Goal: Task Accomplishment & Management: Use online tool/utility

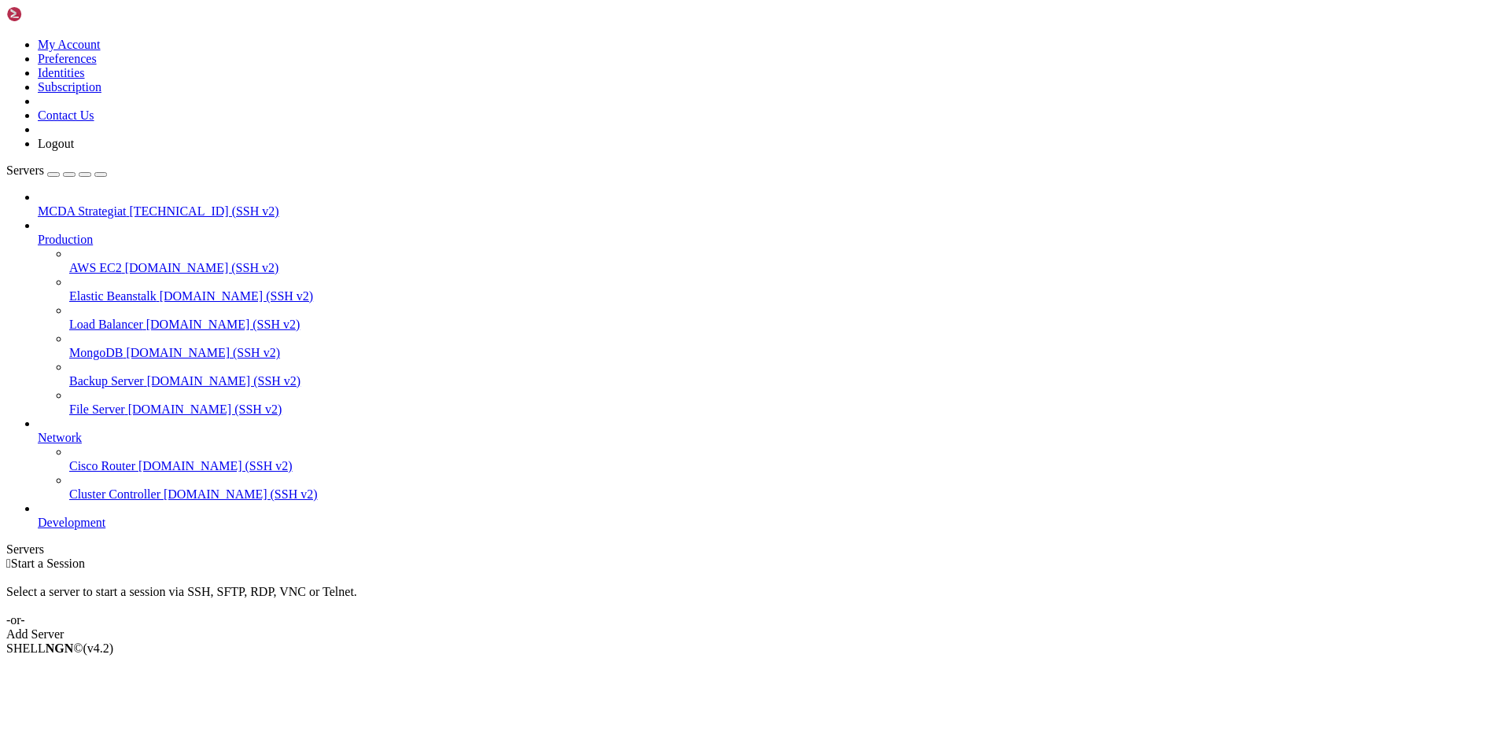
click at [126, 205] on span "MCDA Strategiat" at bounding box center [82, 211] width 88 height 13
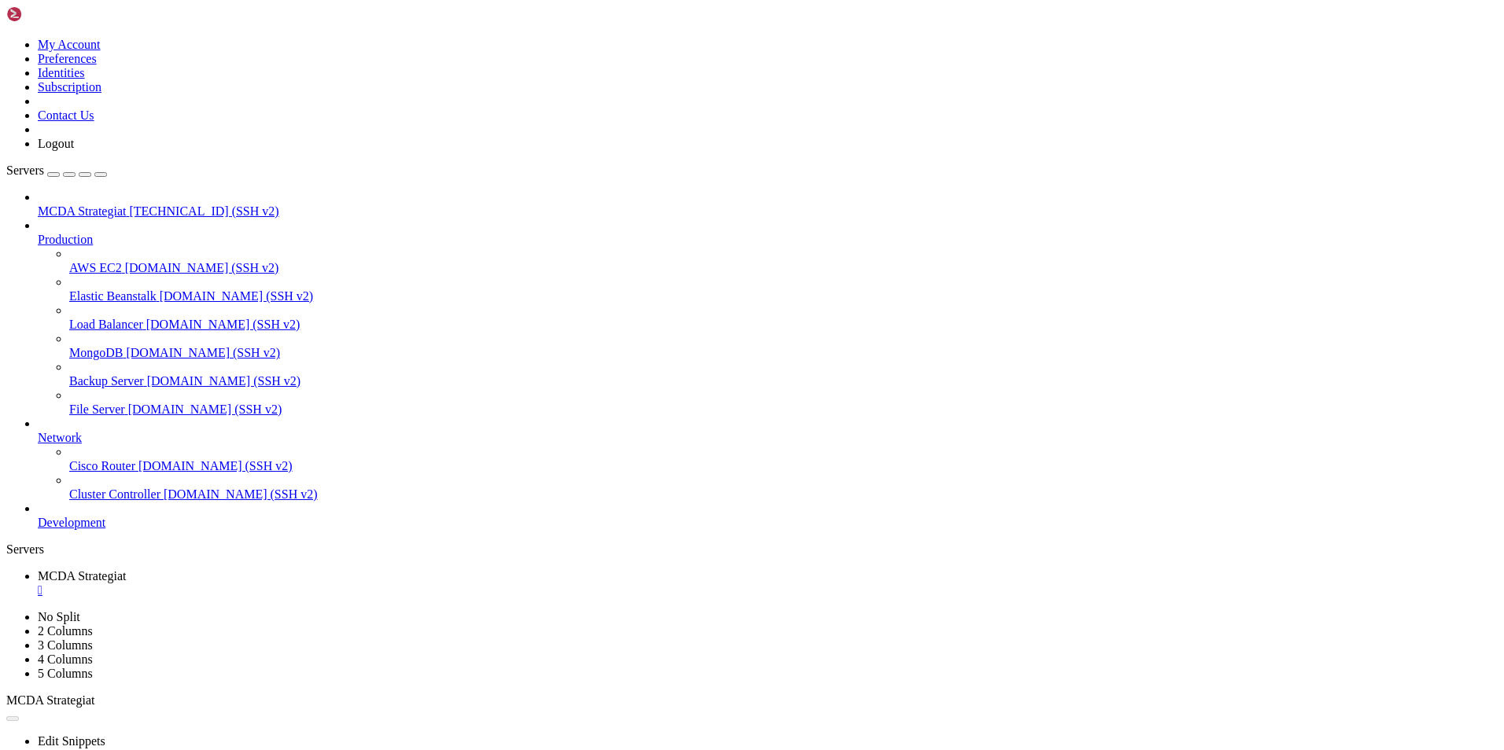
click at [126, 570] on span "MCDA Strategiat" at bounding box center [82, 576] width 88 height 13
click at [129, 205] on span "[TECHNICAL_ID] (SSH v2)" at bounding box center [203, 211] width 149 height 13
click at [603, 640] on div "" at bounding box center [768, 647] width 1460 height 14
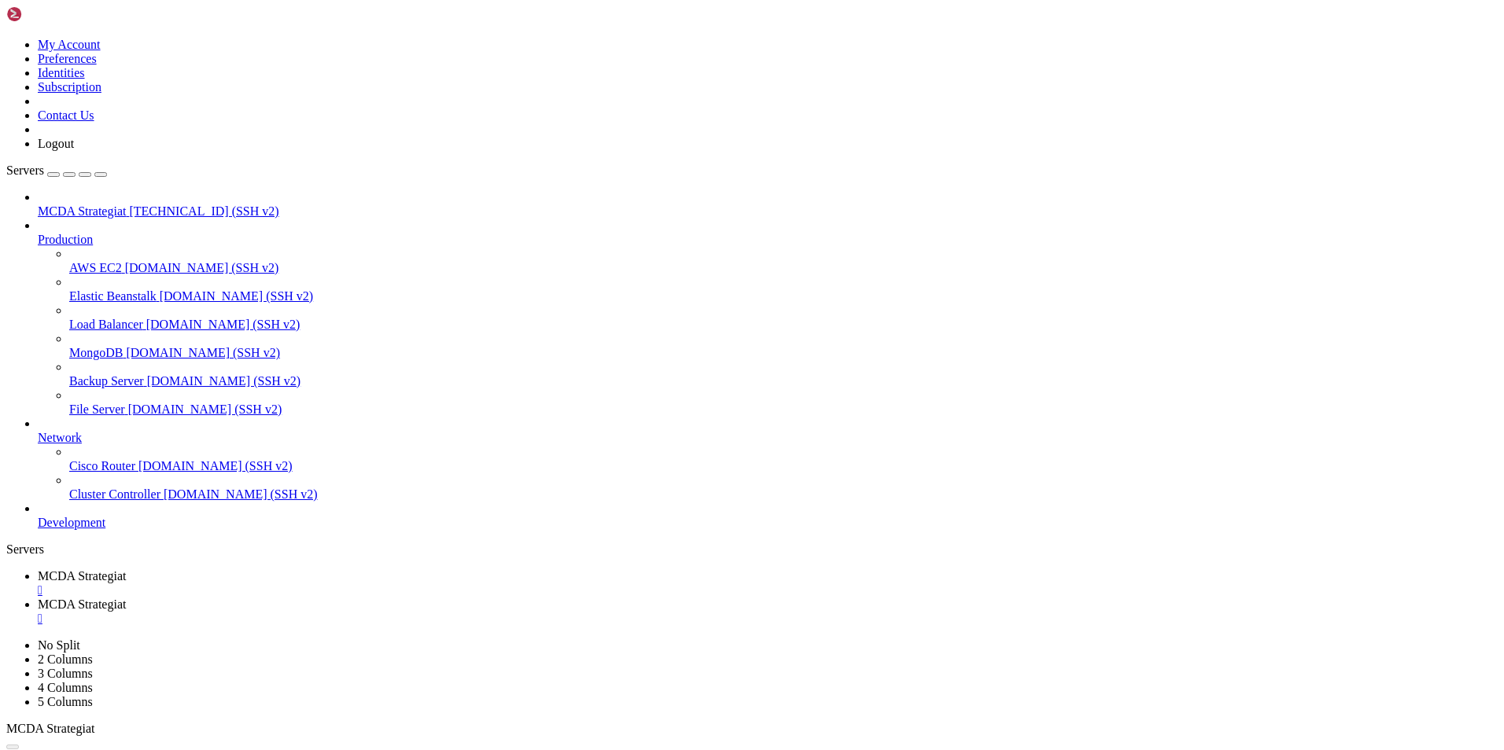
click at [461, 612] on div "" at bounding box center [768, 619] width 1460 height 14
click at [320, 584] on div "" at bounding box center [768, 591] width 1460 height 14
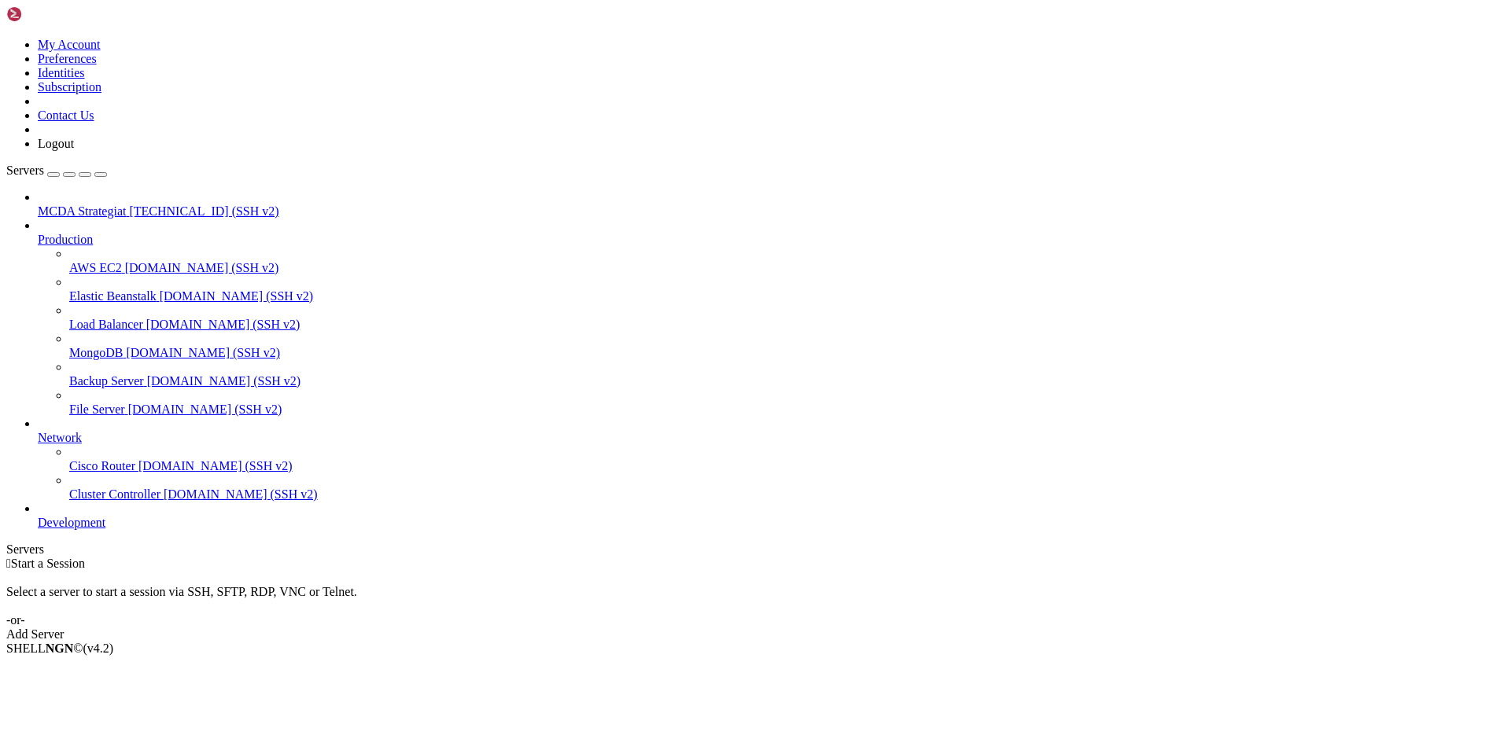
click at [55, 205] on span "MCDA Strategiat" at bounding box center [82, 211] width 88 height 13
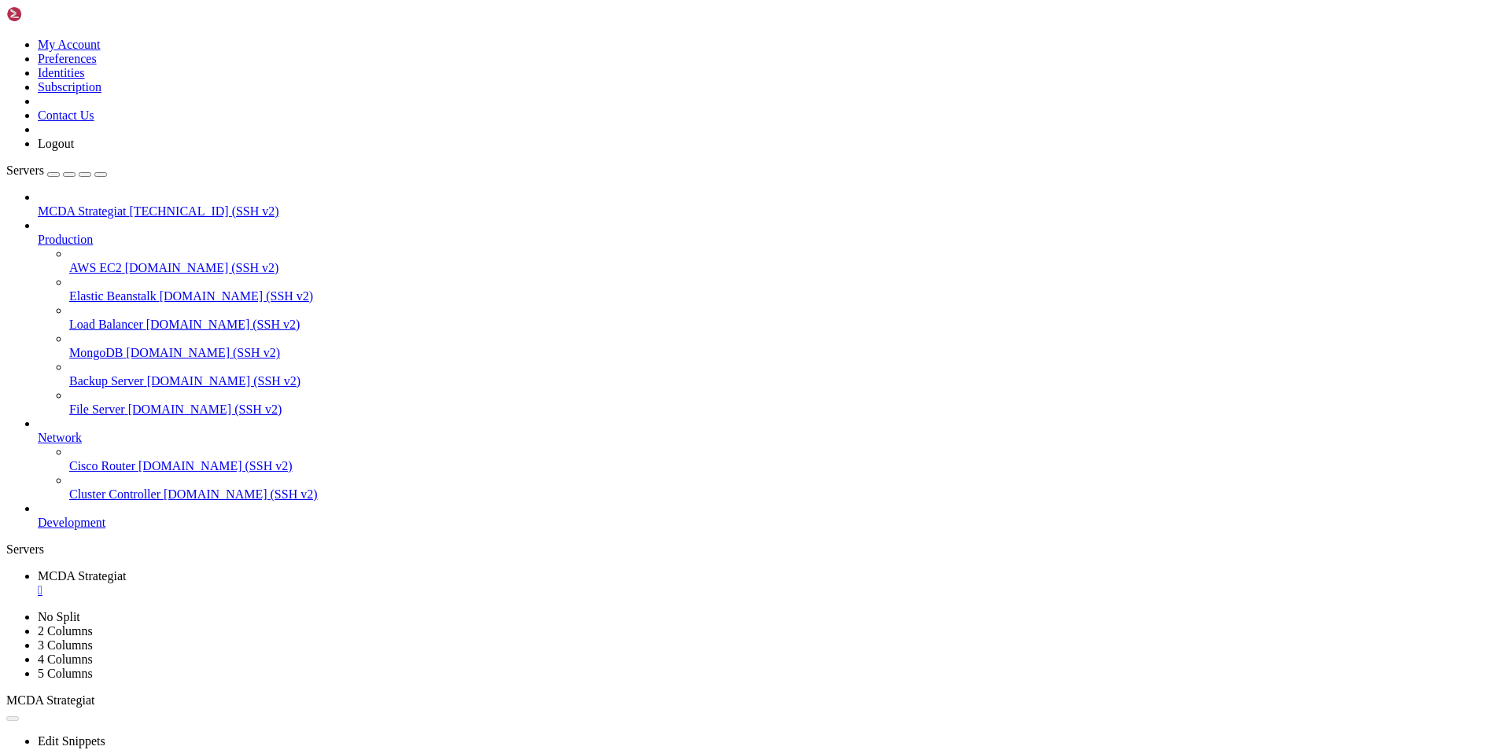
click at [129, 205] on span "[TECHNICAL_ID] (SSH v2)" at bounding box center [203, 211] width 149 height 13
click at [126, 570] on span "MCDA Strategiat" at bounding box center [82, 576] width 88 height 13
click at [461, 612] on div "" at bounding box center [768, 619] width 1460 height 14
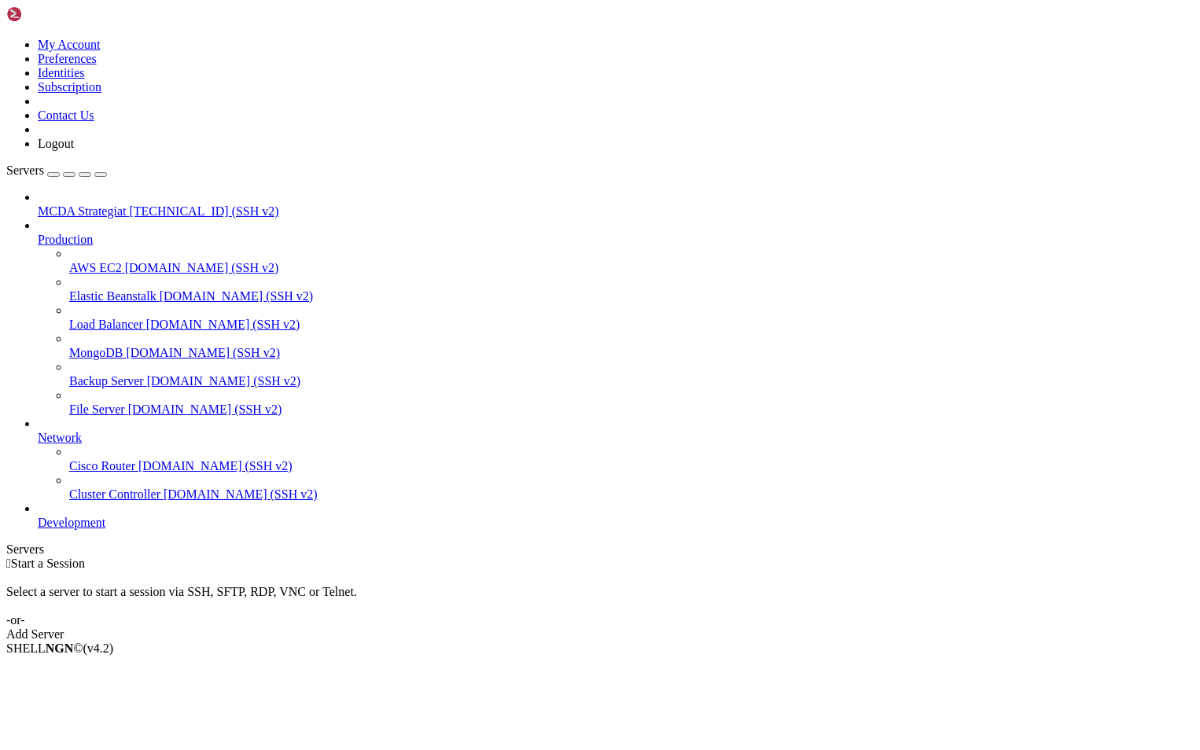
click at [126, 205] on span "MCDA Strategiat" at bounding box center [82, 211] width 88 height 13
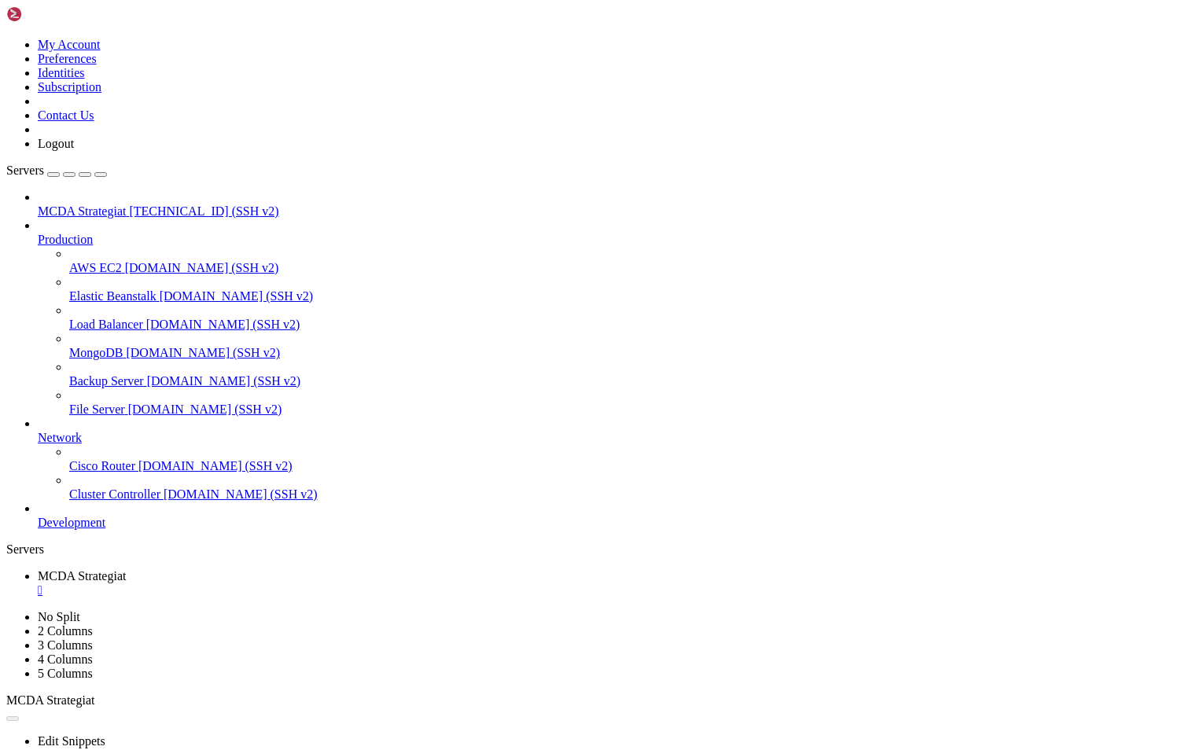
click at [126, 570] on span "MCDA Strategiat" at bounding box center [82, 576] width 88 height 13
click at [38, 233] on icon at bounding box center [38, 233] width 0 height 0
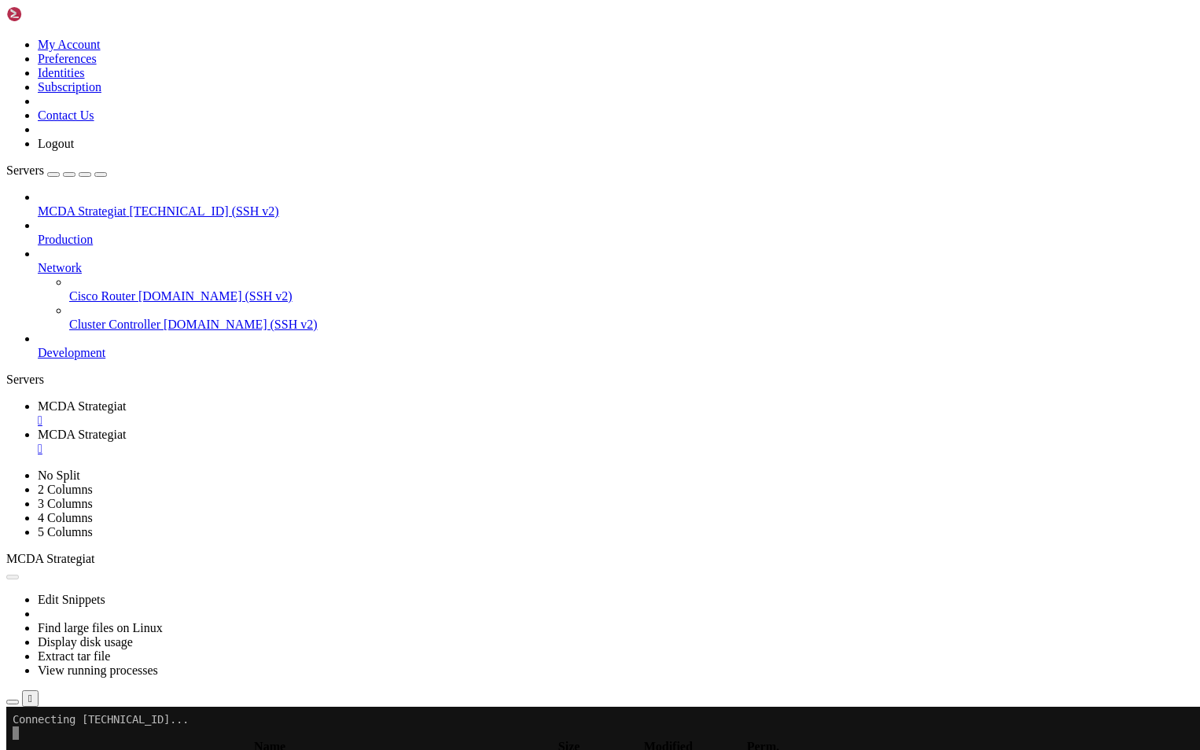
click at [38, 261] on icon at bounding box center [38, 261] width 0 height 0
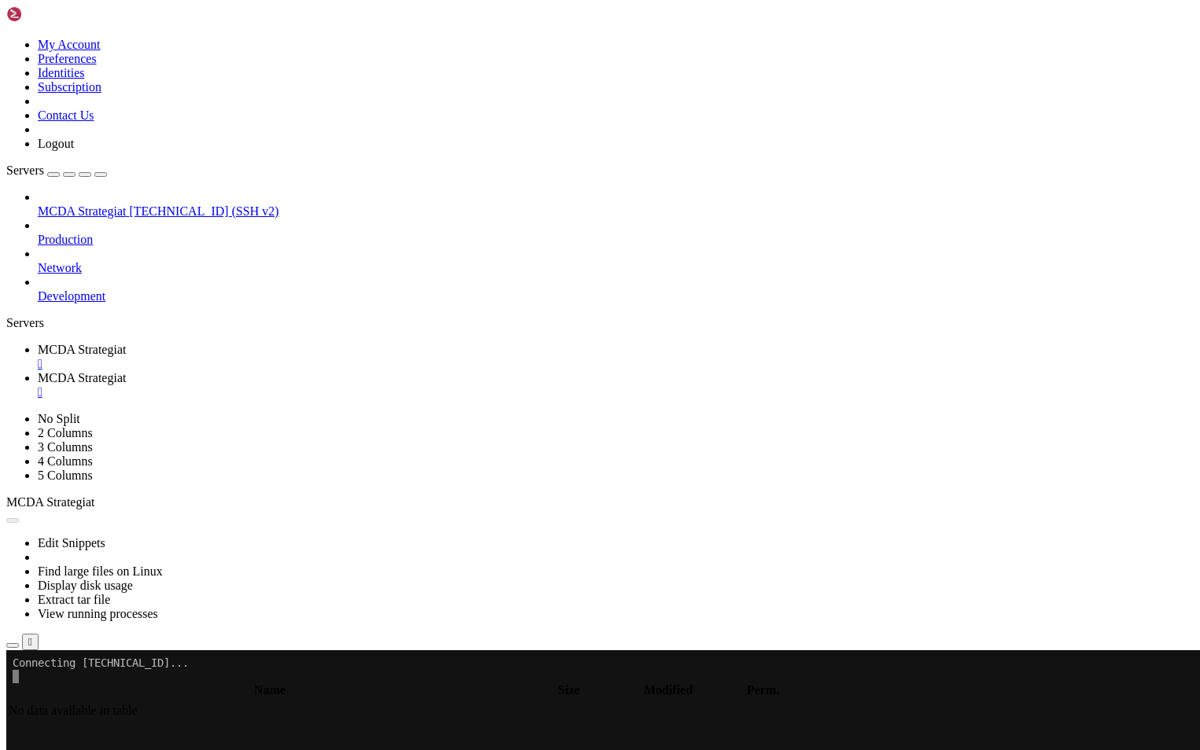
click at [105, 289] on span "Development" at bounding box center [72, 295] width 68 height 13
click at [93, 233] on span "Production" at bounding box center [65, 239] width 55 height 13
click at [79, 688] on x-row at bounding box center [508, 690] width 990 height 13
click at [1174, 510] on div "Edit Snippets Find large files on Linux Display disk usage Extract tar file Vie…" at bounding box center [600, 580] width 1188 height 141
click at [126, 371] on span "MCDA Strategiat" at bounding box center [82, 377] width 88 height 13
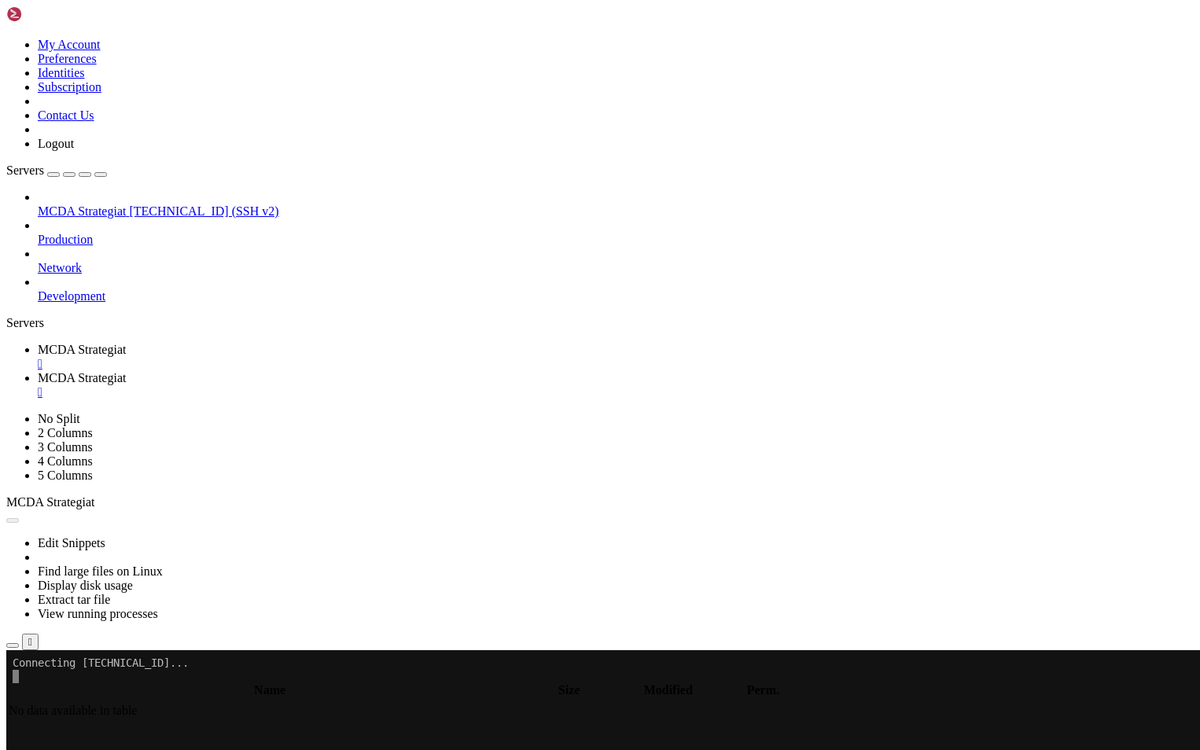
click at [457, 385] on div "" at bounding box center [616, 392] width 1156 height 14
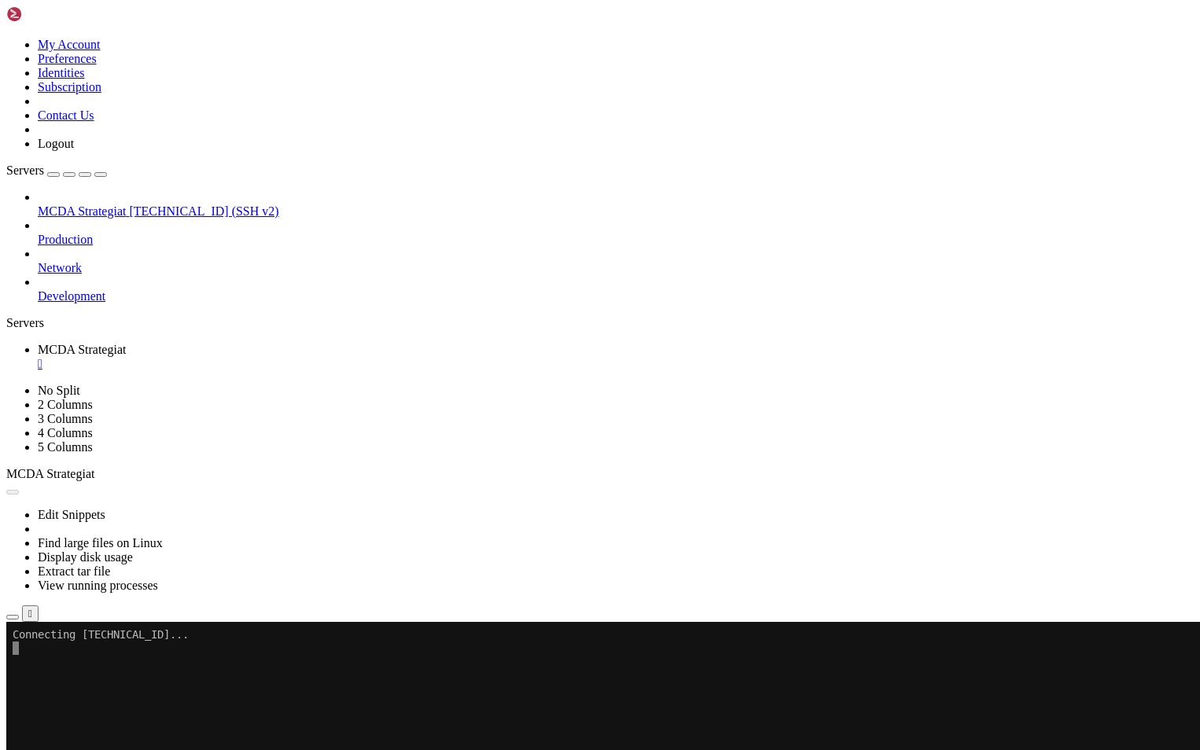
click at [138, 205] on span "[TECHNICAL_ID] (SSH v2)" at bounding box center [203, 211] width 149 height 13
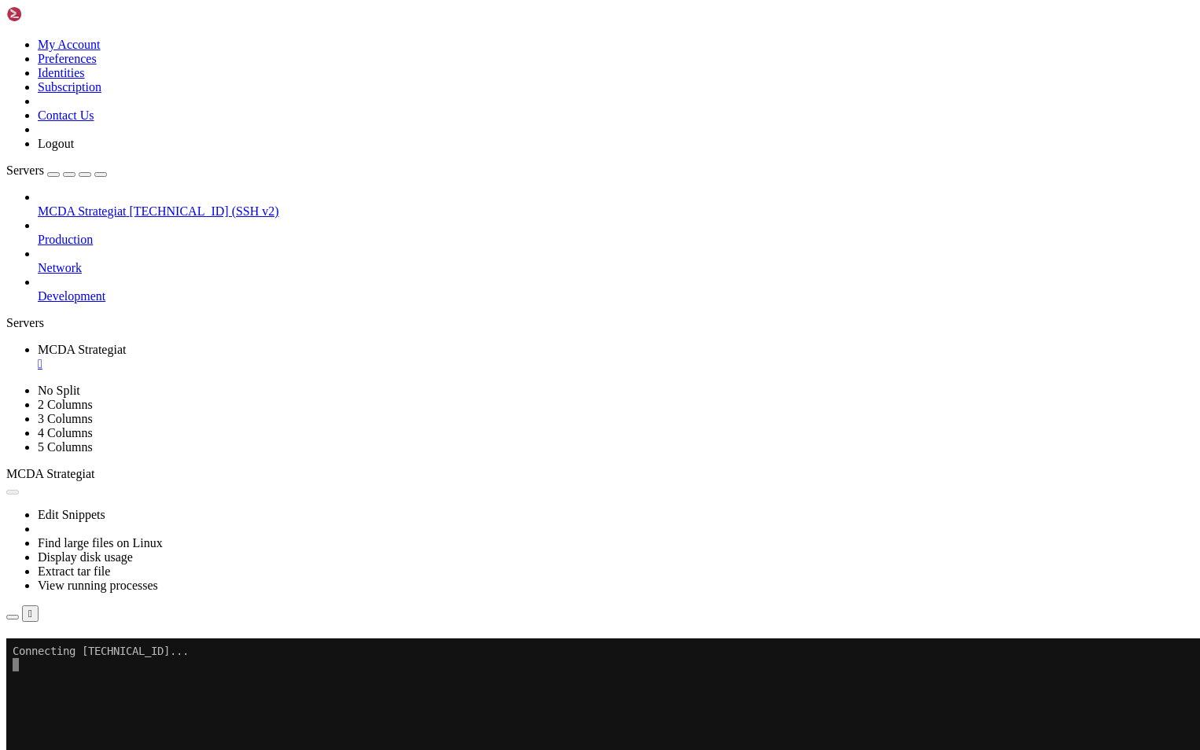
click at [79, 742] on span "Connect" at bounding box center [59, 748] width 42 height 13
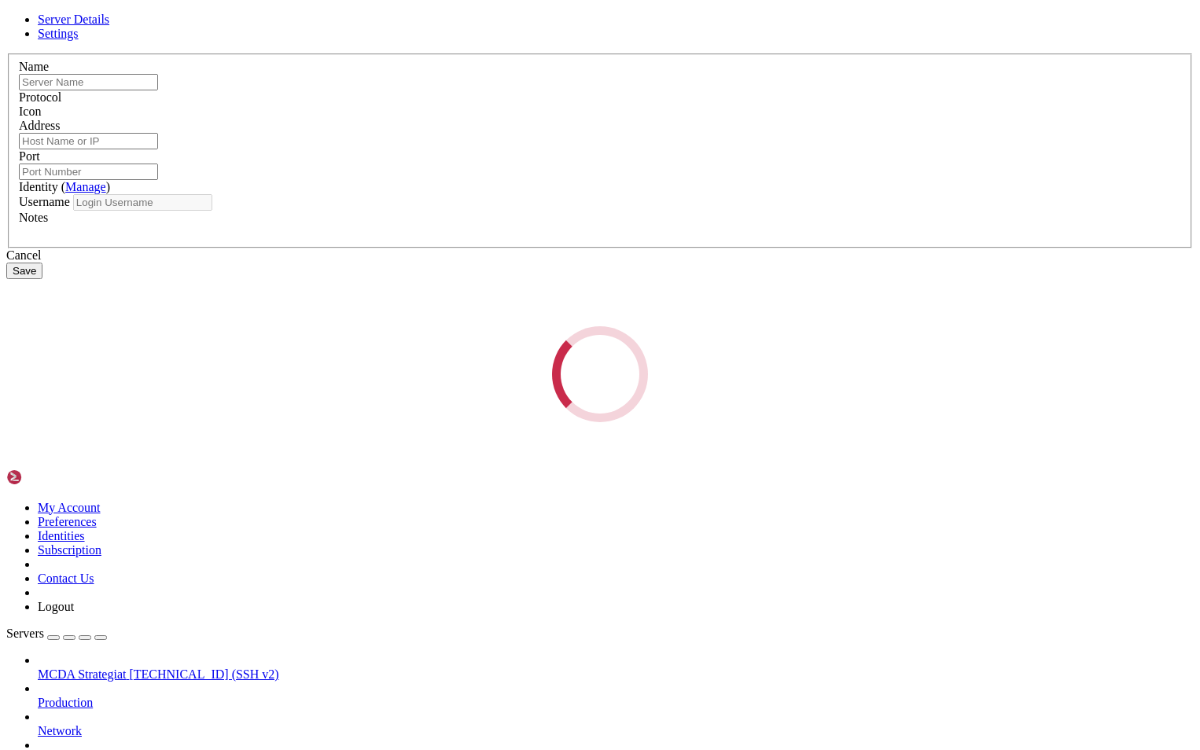
type input "MCDA Strategiat"
type input "[TECHNICAL_ID]"
type input "22"
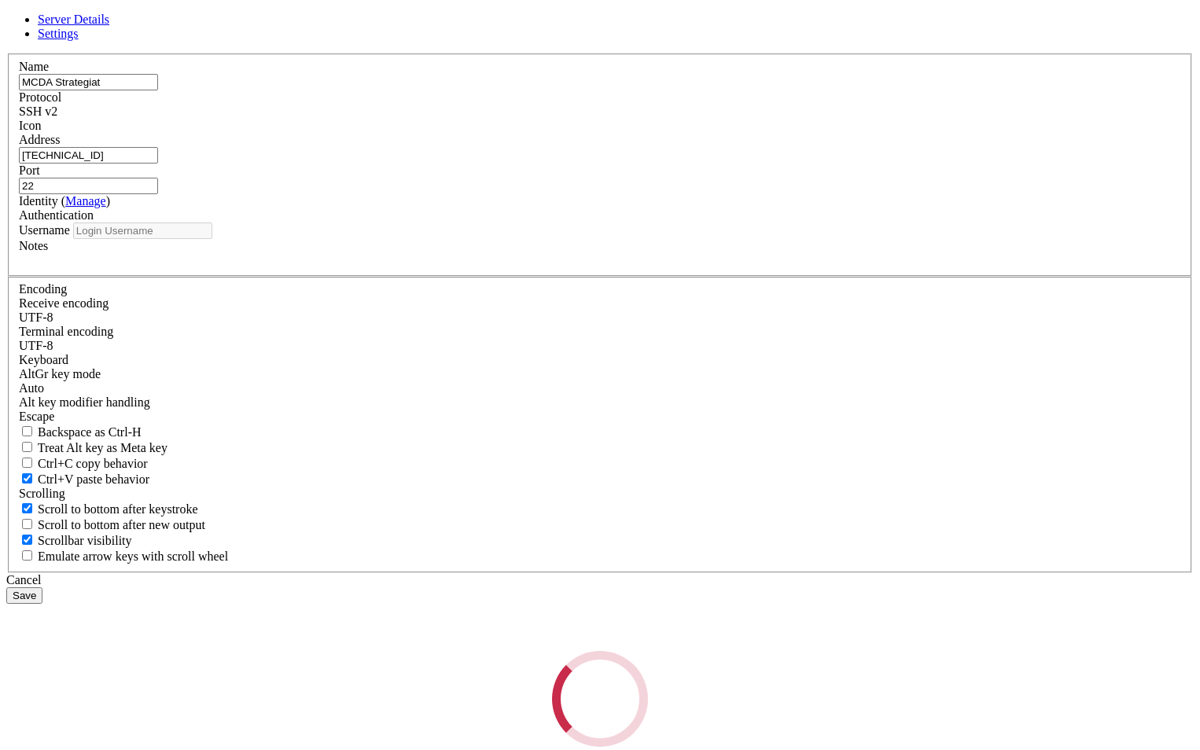
type input "root"
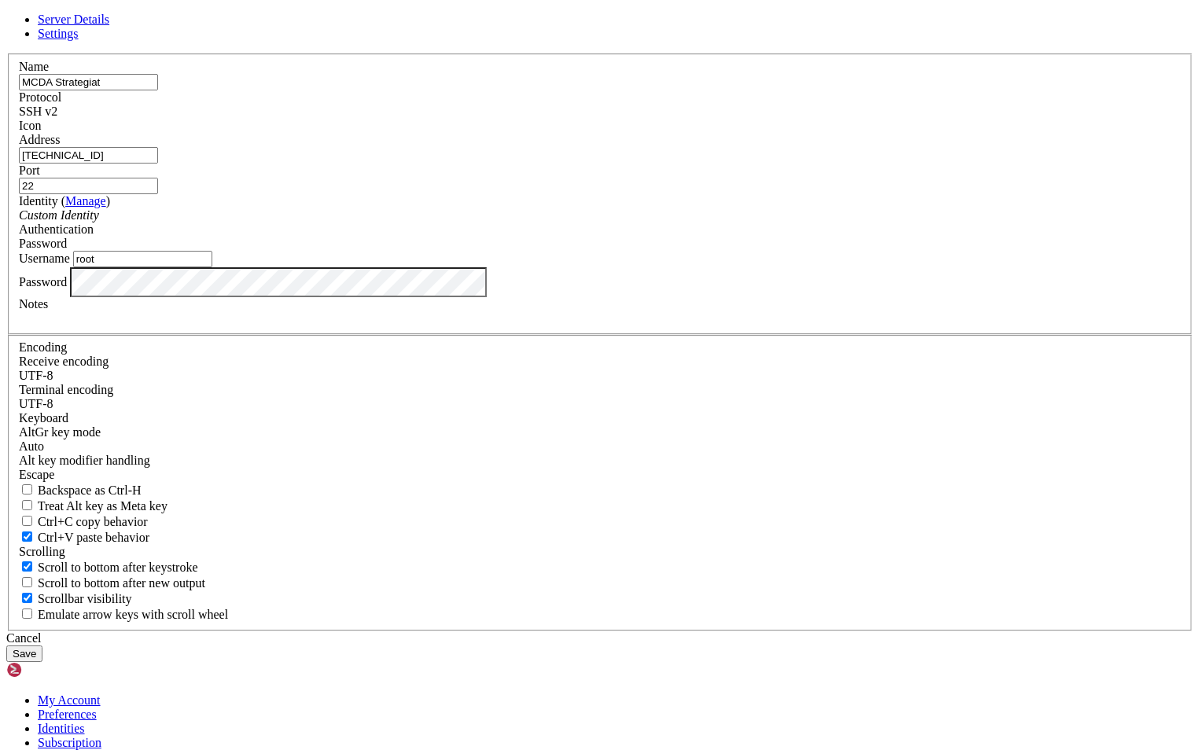
click at [212, 267] on input "root" at bounding box center [142, 259] width 139 height 17
click at [377, 433] on div "Name MCDA Strategiat Protocol SSH v2 Icon Address 157.180.94.67 Port 22 ( Manag…" at bounding box center [600, 342] width 1188 height 578
click at [42, 646] on button "Save" at bounding box center [24, 654] width 36 height 17
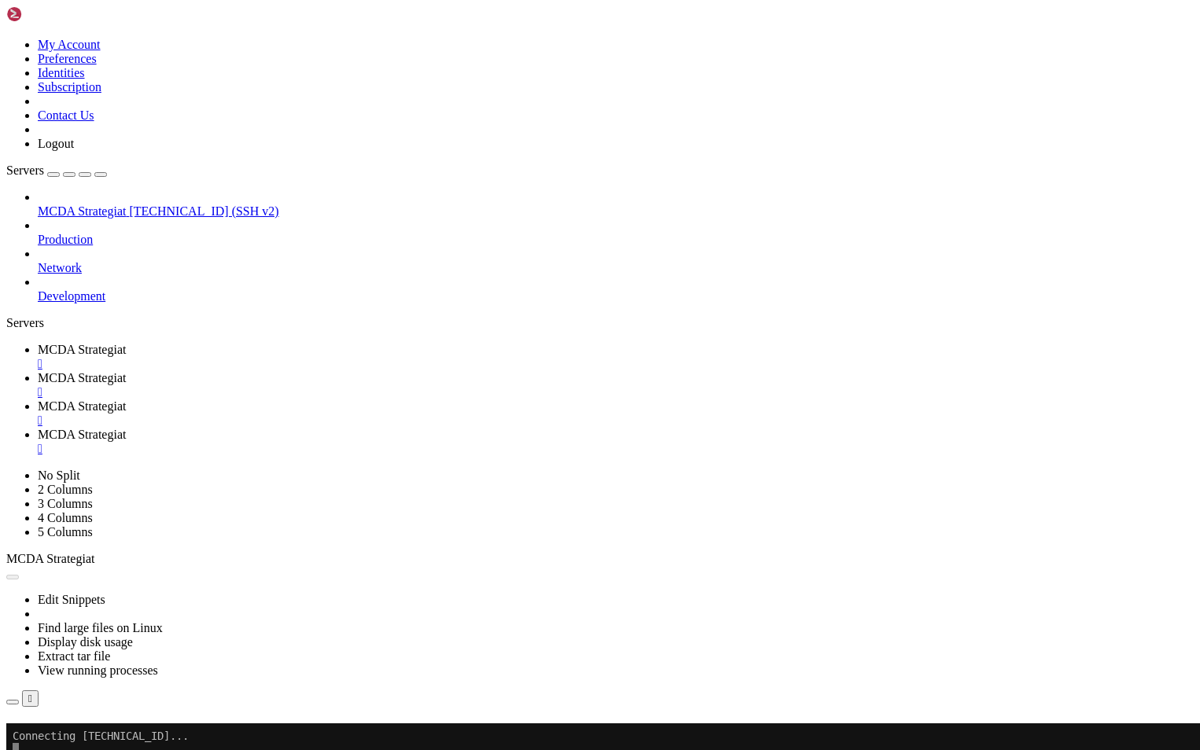
click at [155, 205] on span "[TECHNICAL_ID] (SSH v2)" at bounding box center [203, 211] width 149 height 13
click at [741, 442] on div "" at bounding box center [616, 449] width 1156 height 14
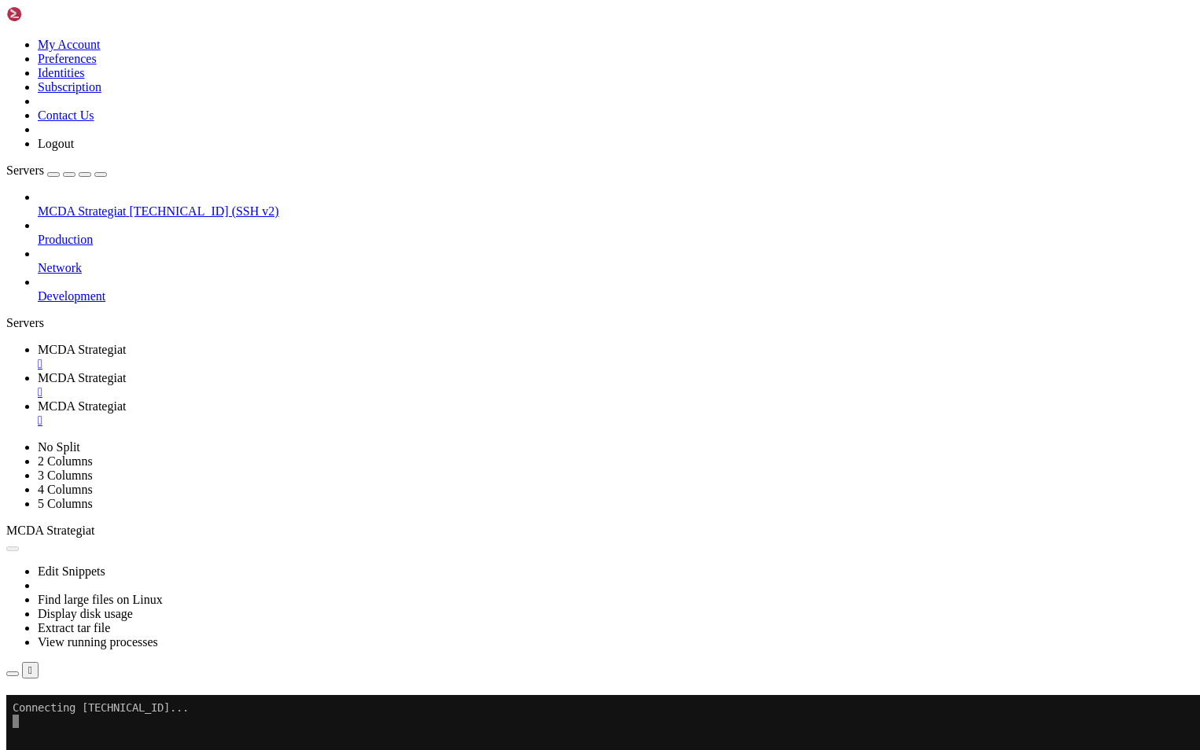
click at [596, 414] on div "" at bounding box center [616, 421] width 1156 height 14
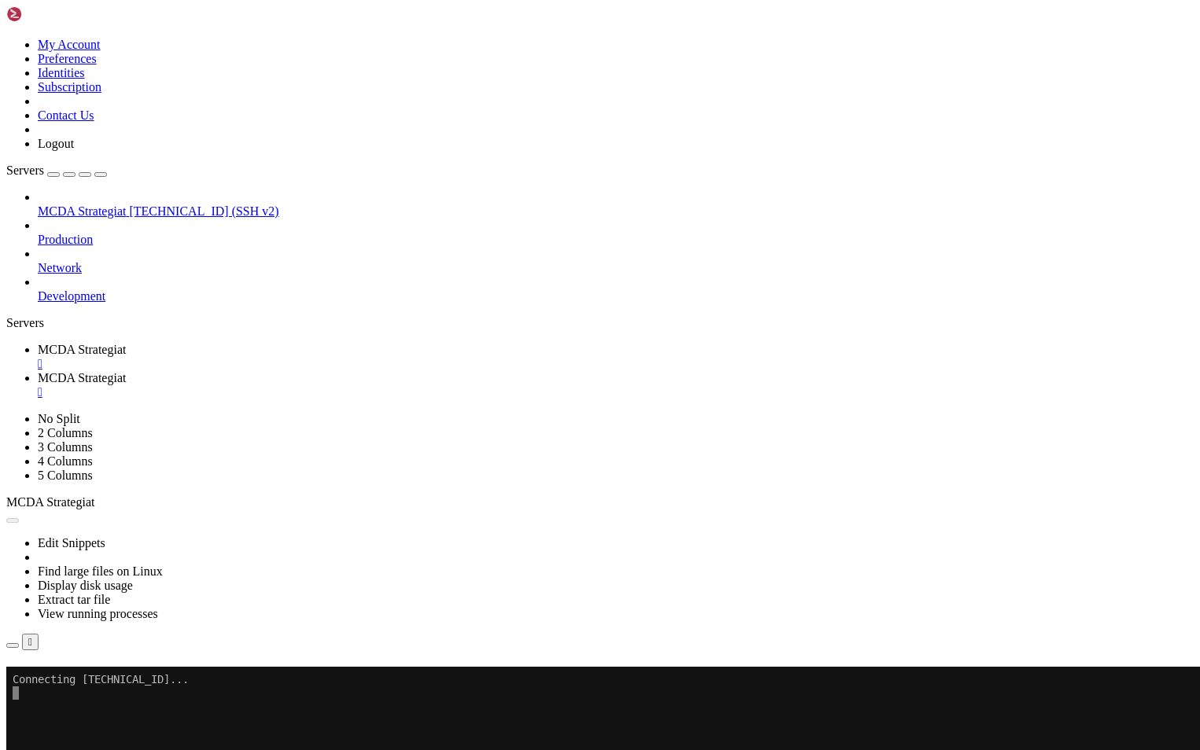
click at [464, 385] on div "" at bounding box center [616, 392] width 1156 height 14
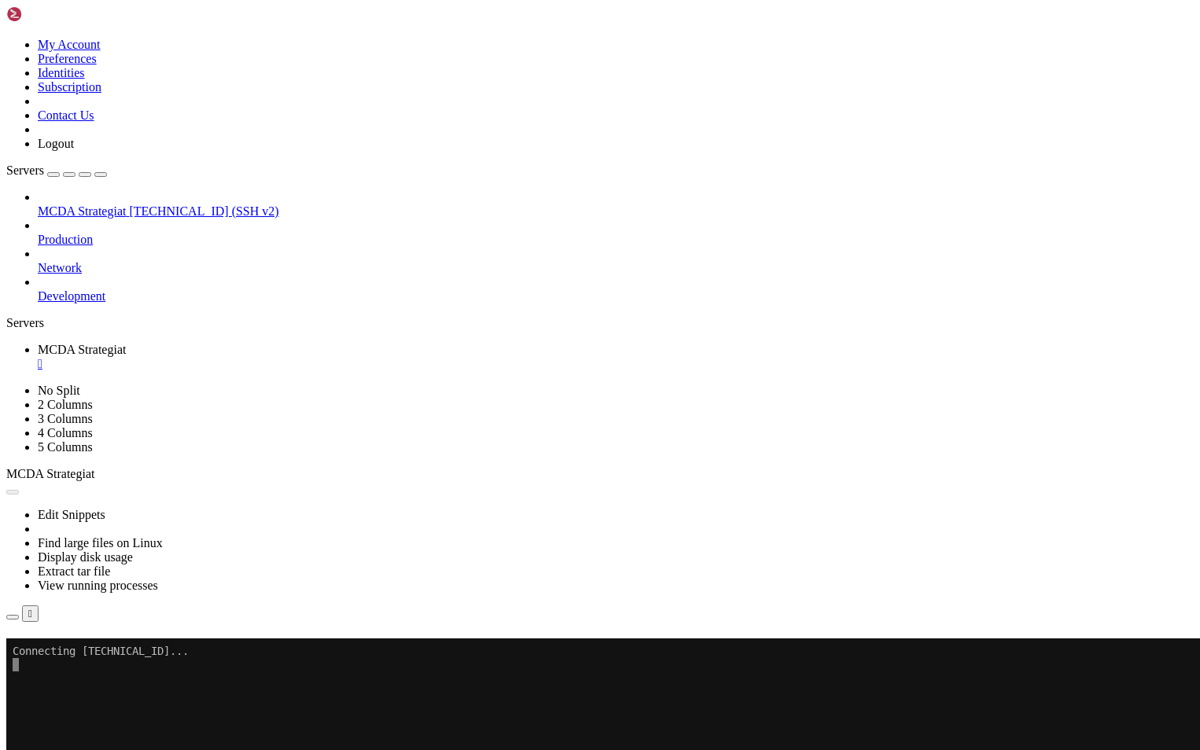
click at [69, 653] on button "Reconnect" at bounding box center [37, 661] width 63 height 17
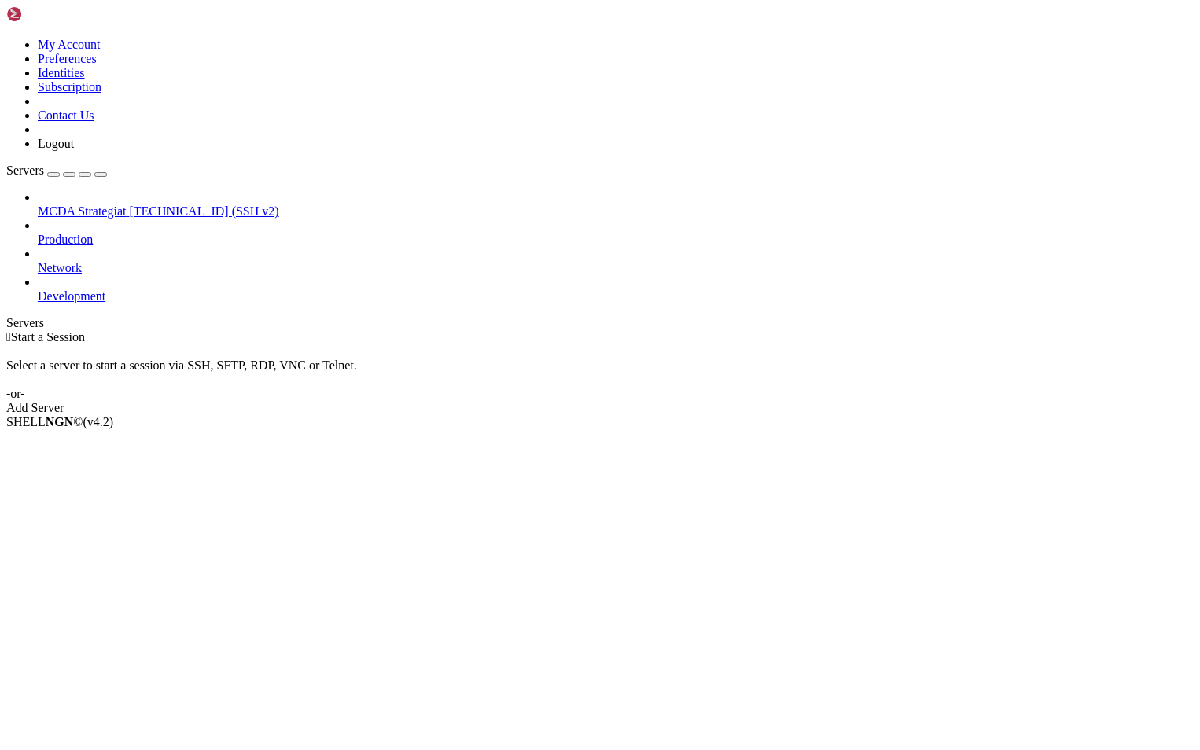
click at [76, 205] on span "MCDA Strategiat" at bounding box center [82, 211] width 88 height 13
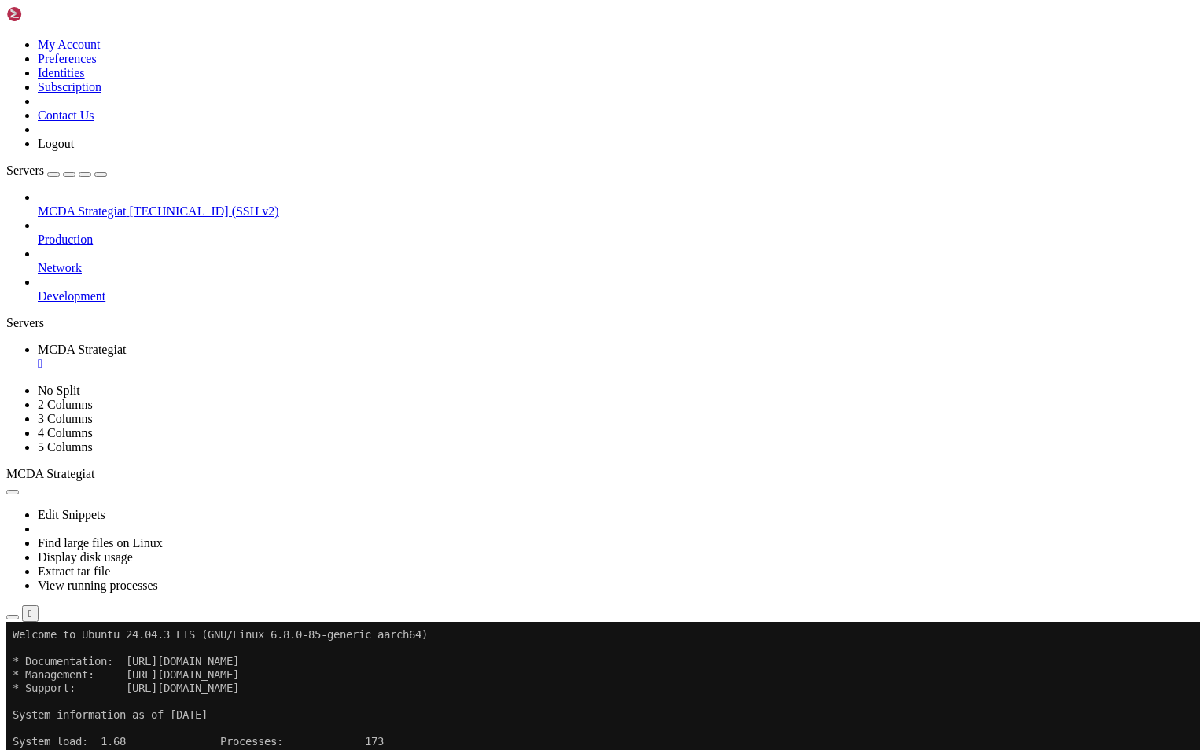
click at [13, 617] on icon "button" at bounding box center [13, 617] width 0 height 0
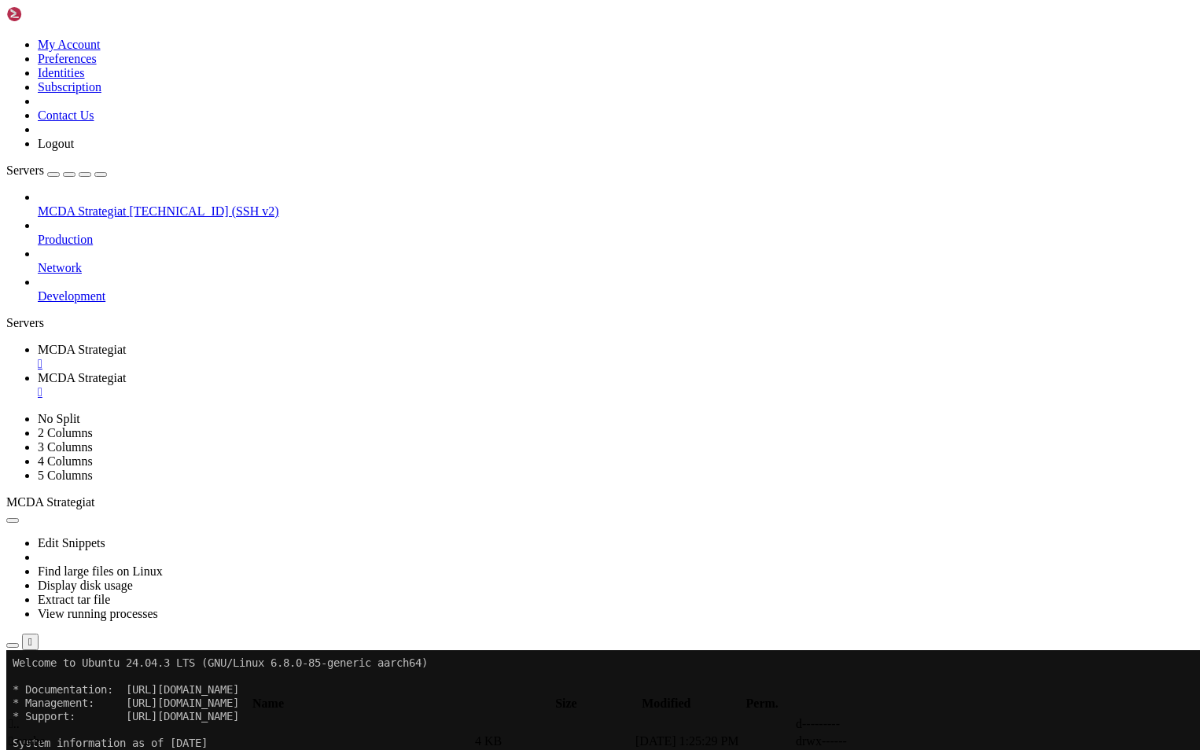
click at [260, 717] on td " .." at bounding box center [240, 725] width 465 height 16
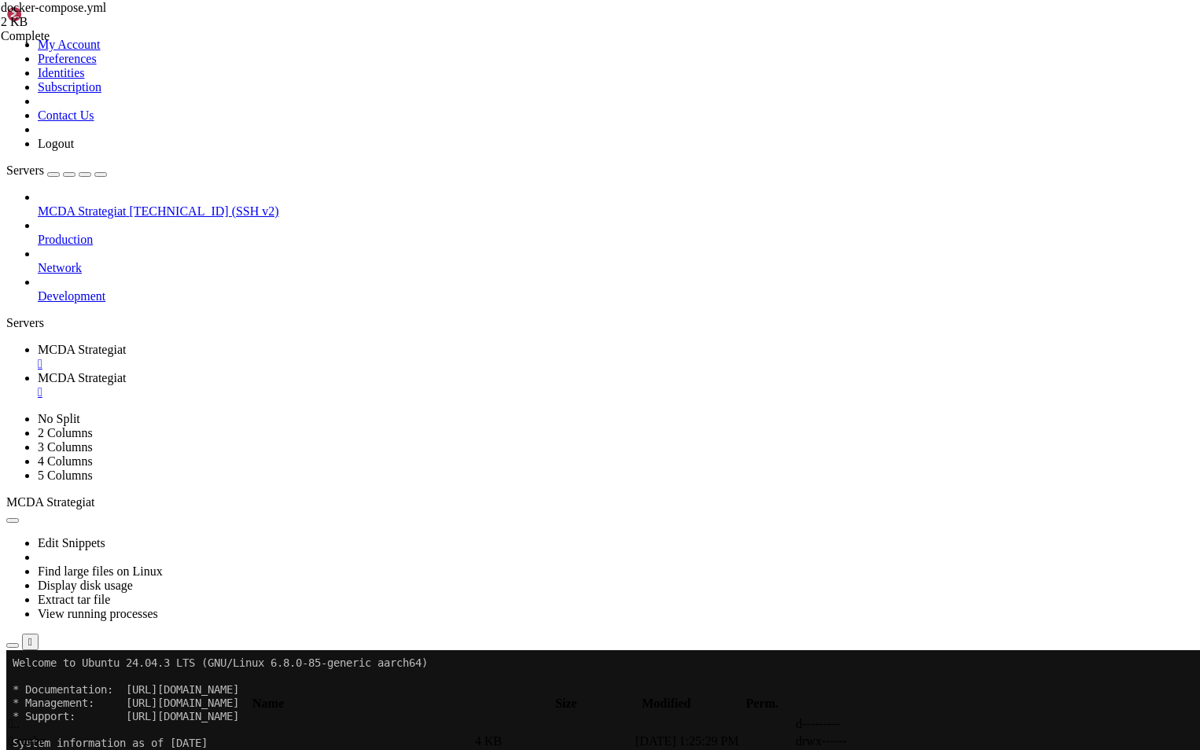
type input "/root/ft_userdata"
click at [126, 343] on span "MCDA Strategiat" at bounding box center [82, 349] width 88 height 13
click at [126, 371] on span "MCDA Strategiat" at bounding box center [82, 377] width 88 height 13
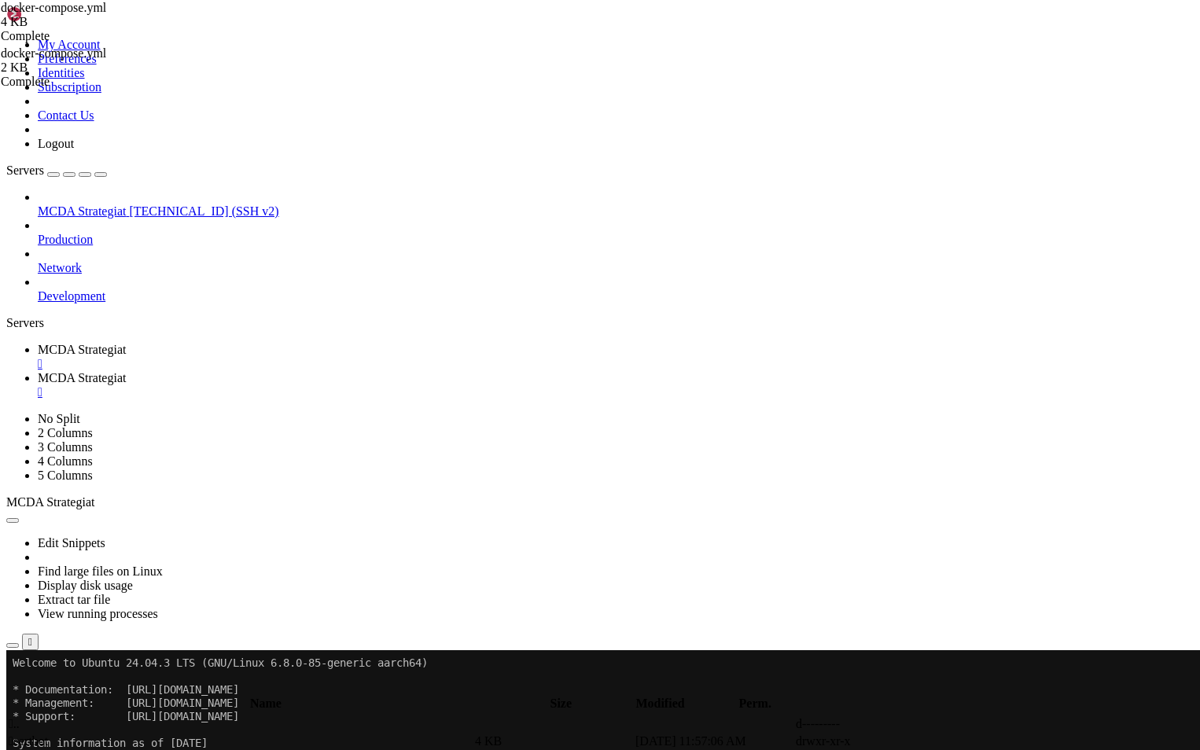
drag, startPoint x: 329, startPoint y: 706, endPoint x: 249, endPoint y: 282, distance: 431.5
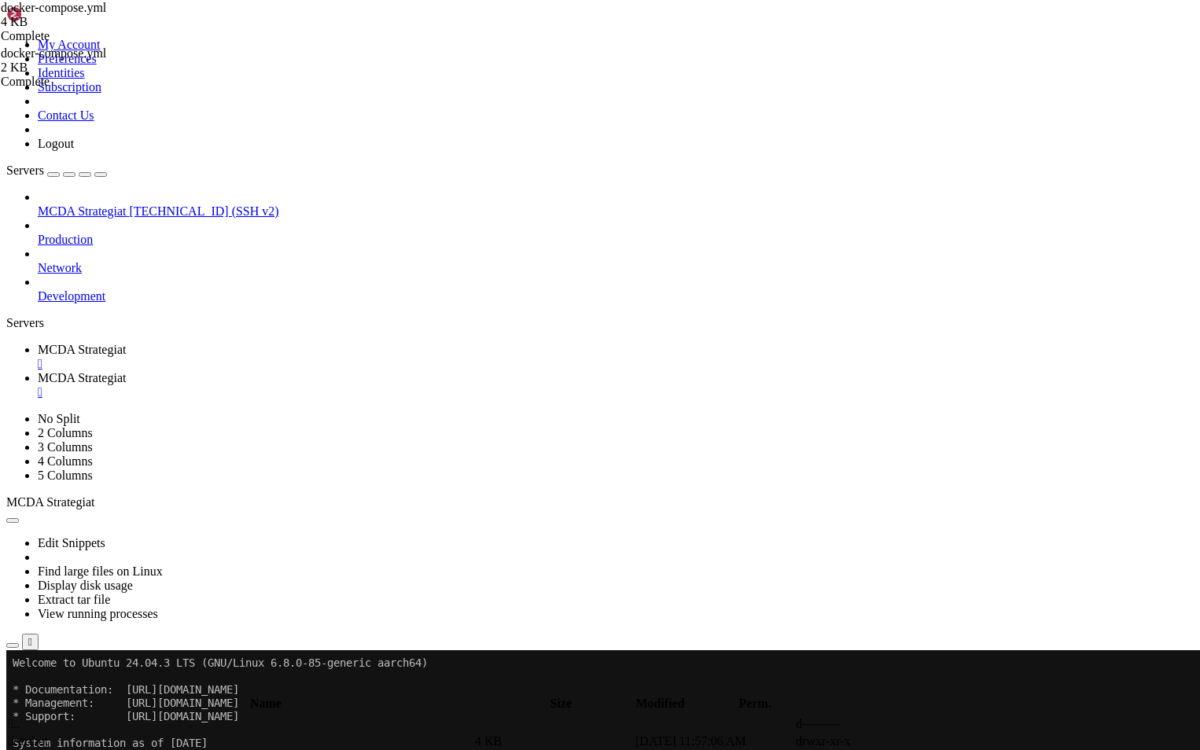
scroll to position [768, 0]
drag, startPoint x: 252, startPoint y: 300, endPoint x: 361, endPoint y: 728, distance: 440.9
drag, startPoint x: 335, startPoint y: 579, endPoint x: 578, endPoint y: 203, distance: 447.7
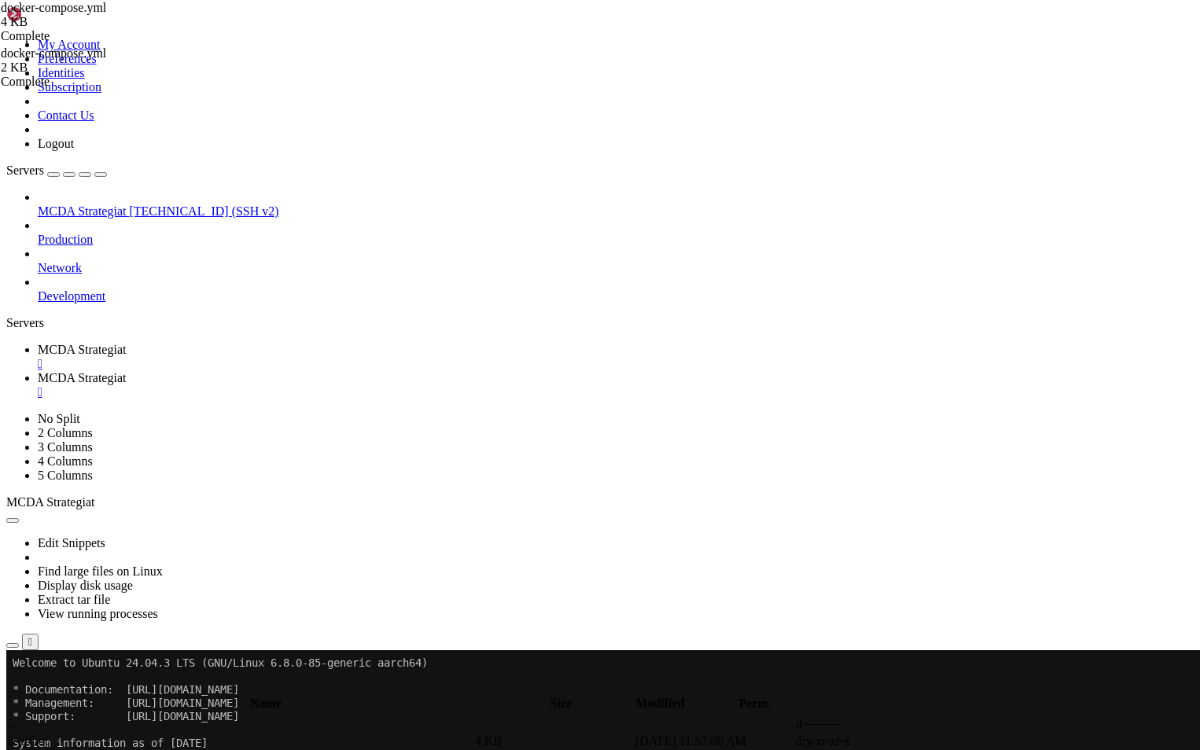
drag, startPoint x: 388, startPoint y: 719, endPoint x: 245, endPoint y: 284, distance: 458.0
type textarea "# Grafana (julki nginx-proxyn kautta) #grafana:"
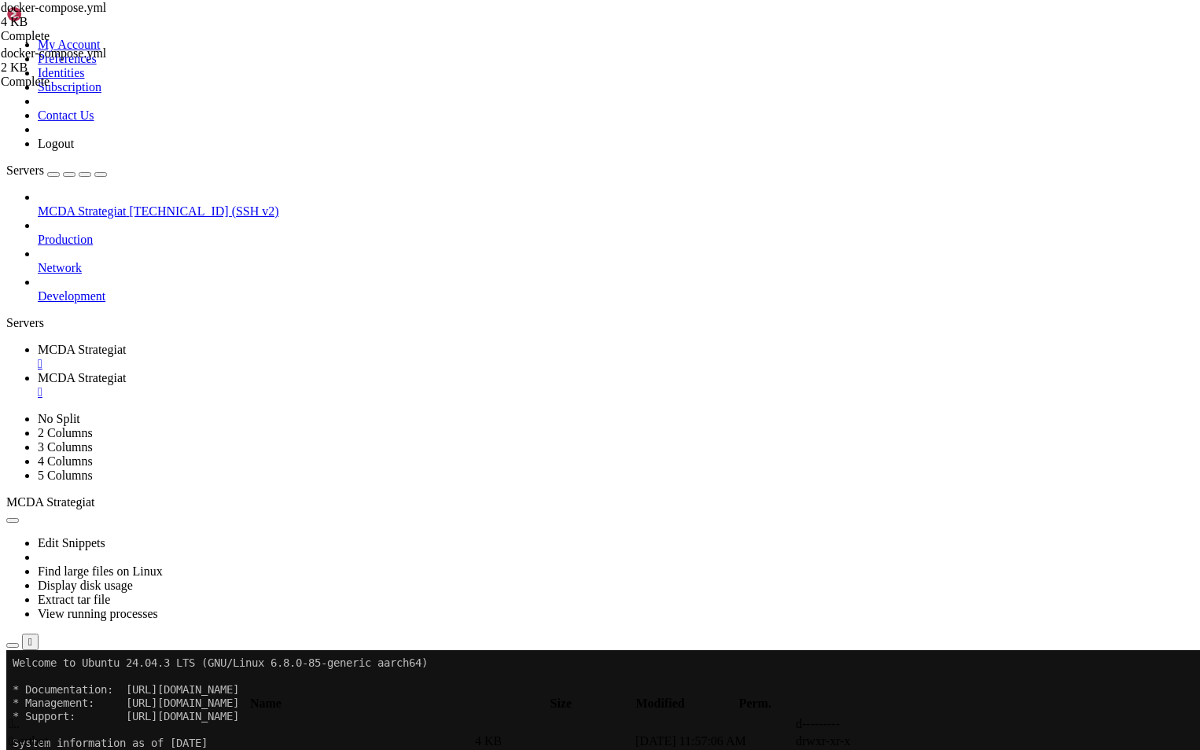
drag, startPoint x: 326, startPoint y: 136, endPoint x: 256, endPoint y: 130, distance: 70.3
type textarea "external: true"
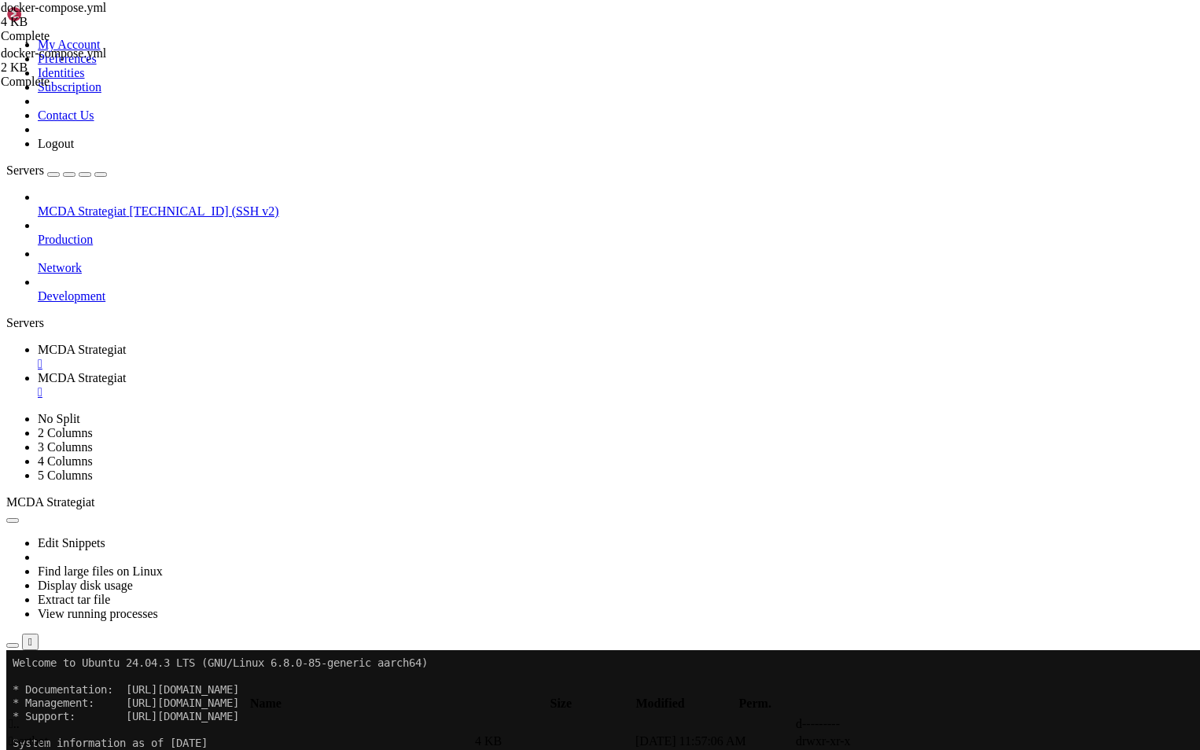
click at [126, 343] on span "MCDA Strategiat" at bounding box center [82, 349] width 88 height 13
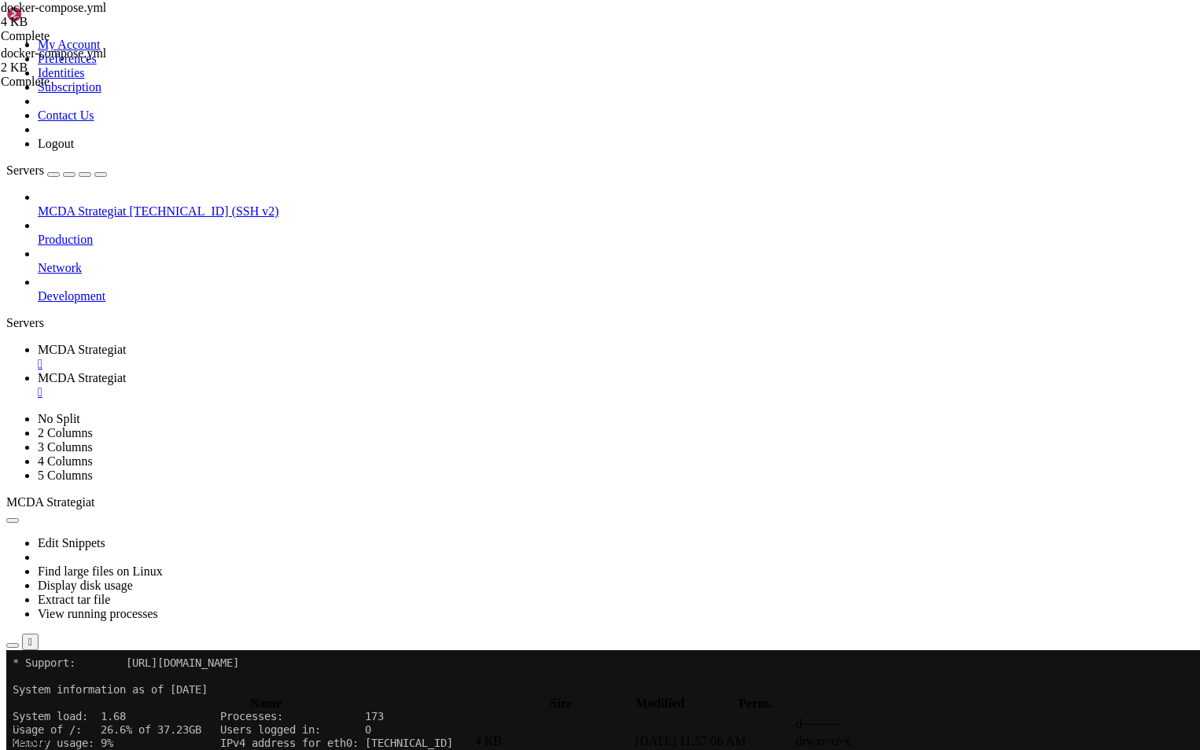
click at [126, 371] on span "MCDA Strategiat" at bounding box center [82, 377] width 88 height 13
click at [126, 343] on span "MCDA Strategiat" at bounding box center [82, 349] width 88 height 13
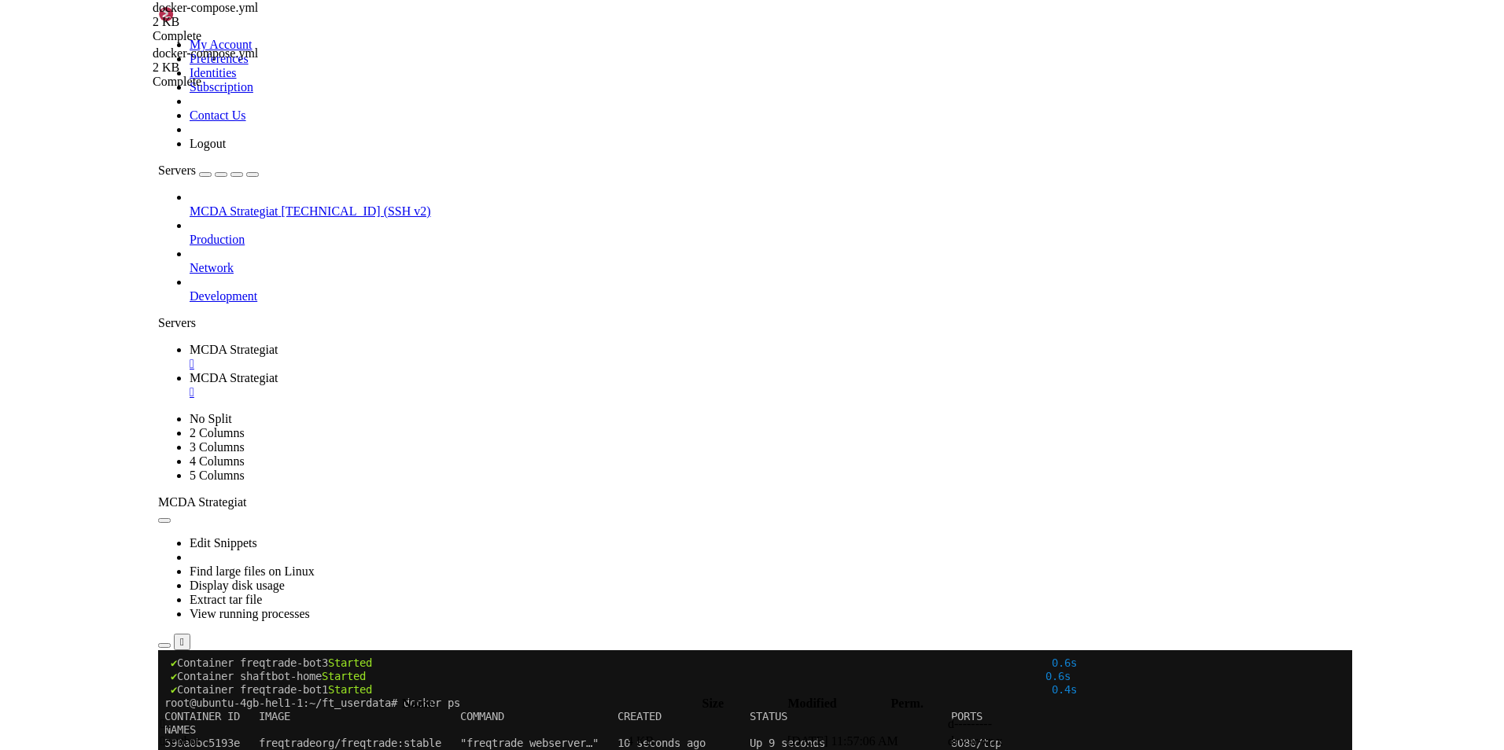
scroll to position [1097, 0]
